Goal: Check status: Check status

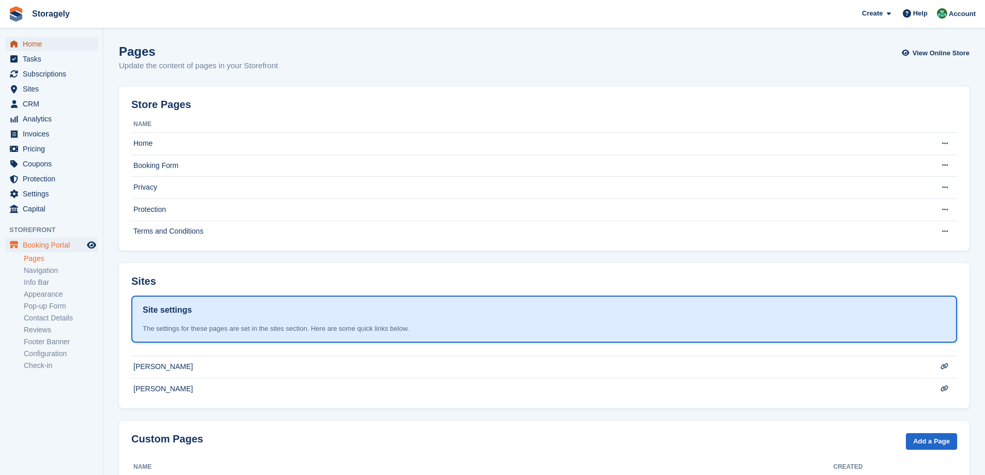
click at [35, 45] on span "Home" at bounding box center [54, 44] width 62 height 14
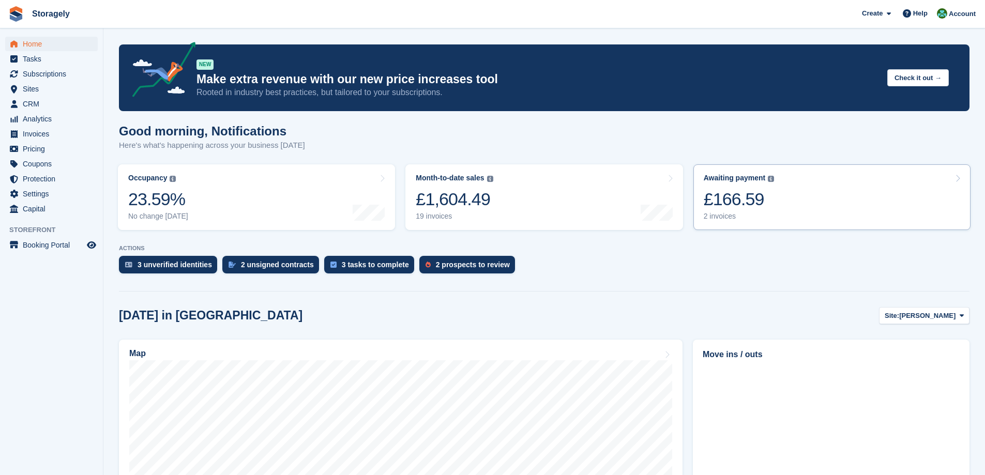
click at [768, 196] on div "£166.59" at bounding box center [739, 199] width 71 height 21
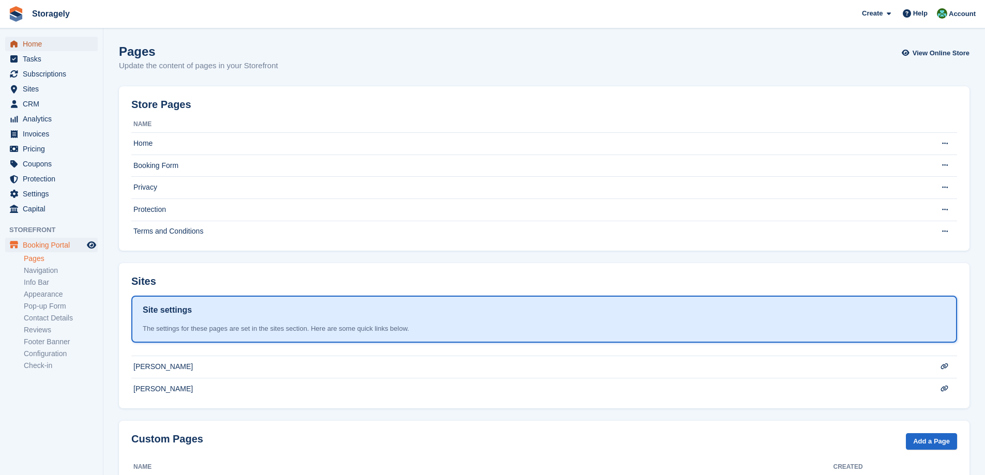
click at [38, 43] on span "Home" at bounding box center [54, 44] width 62 height 14
